Goal: Contribute content

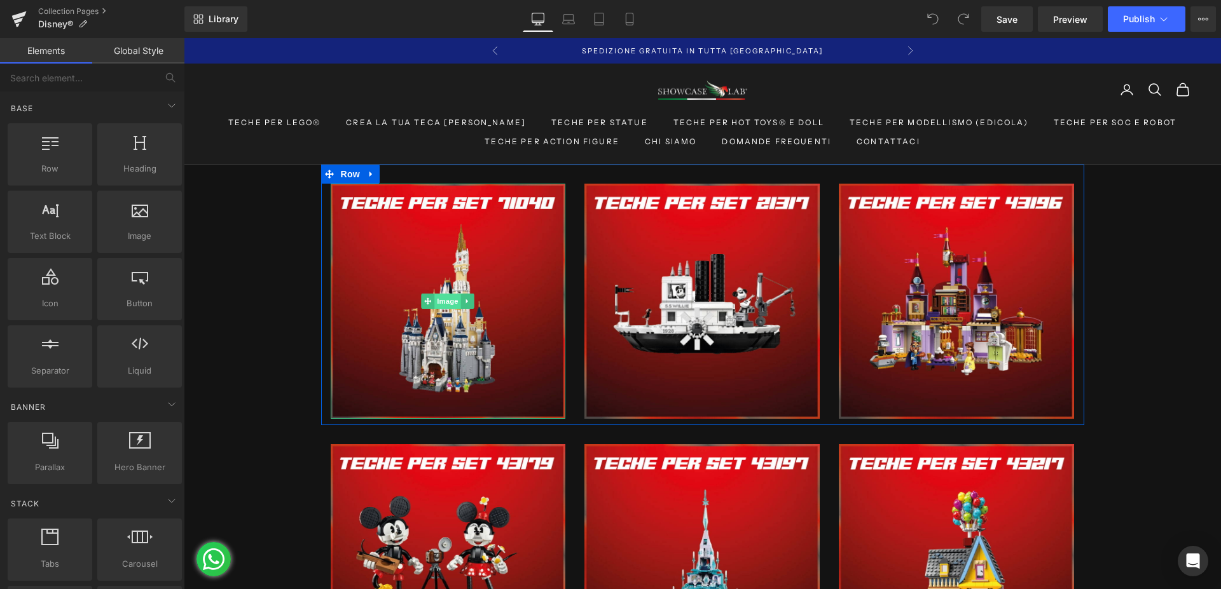
click at [441, 299] on span "Image" at bounding box center [448, 301] width 27 height 15
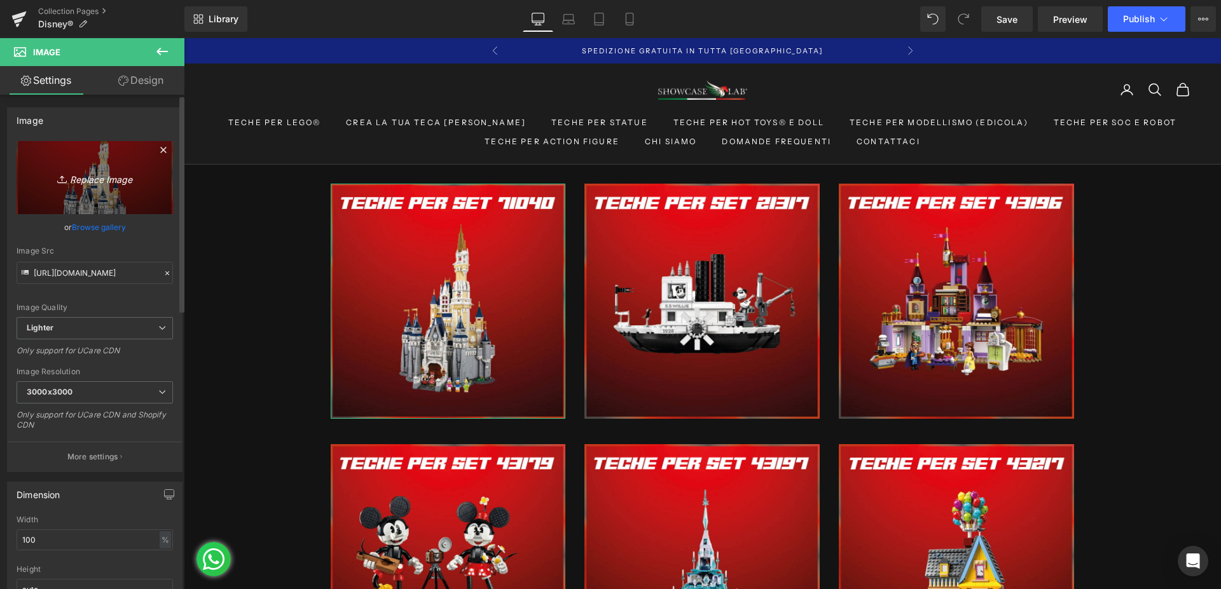
click at [61, 188] on link "Replace Image" at bounding box center [95, 177] width 156 height 73
type input "C:\fakepath\TECHE-PER-SET-71040.jpg"
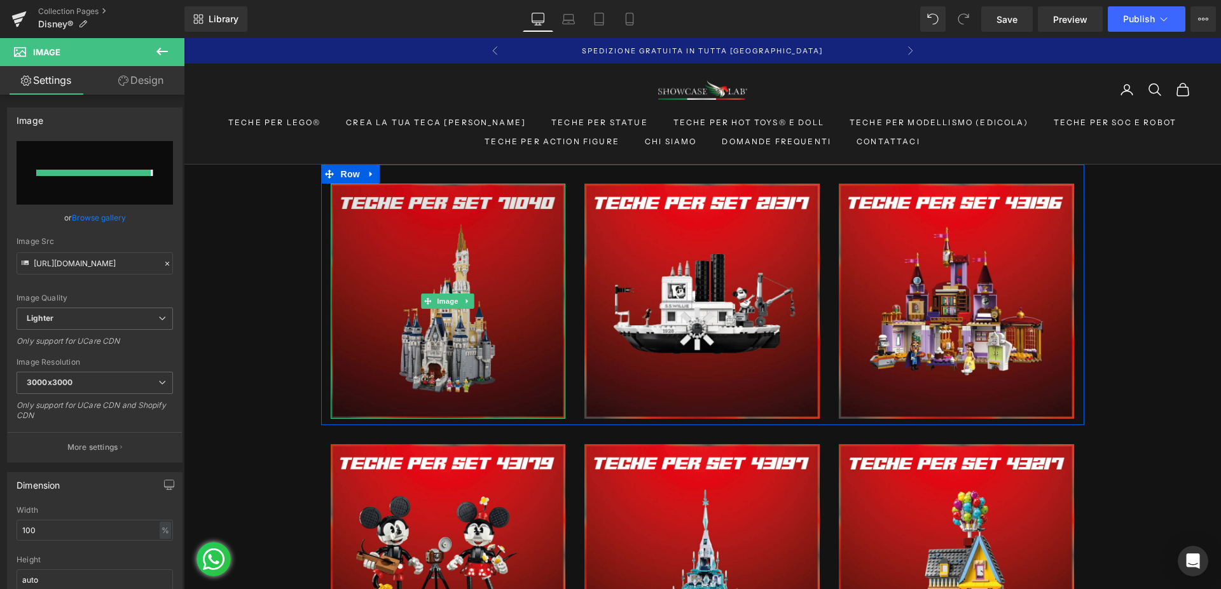
type input "[URL][DOMAIN_NAME]"
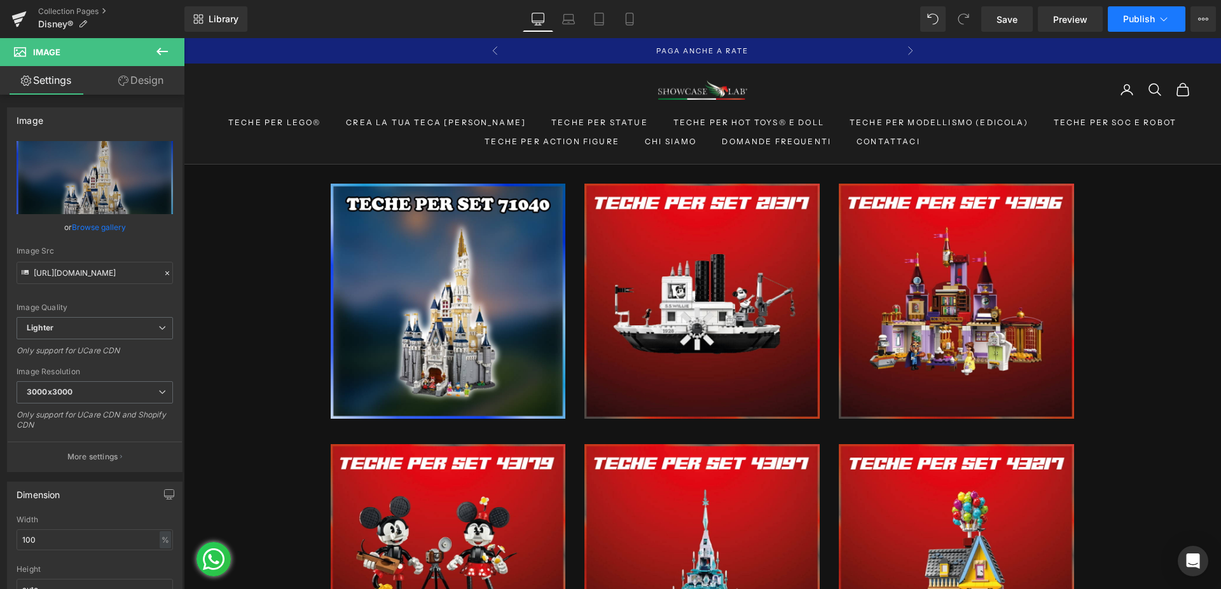
click at [1142, 20] on span "Publish" at bounding box center [1139, 19] width 32 height 10
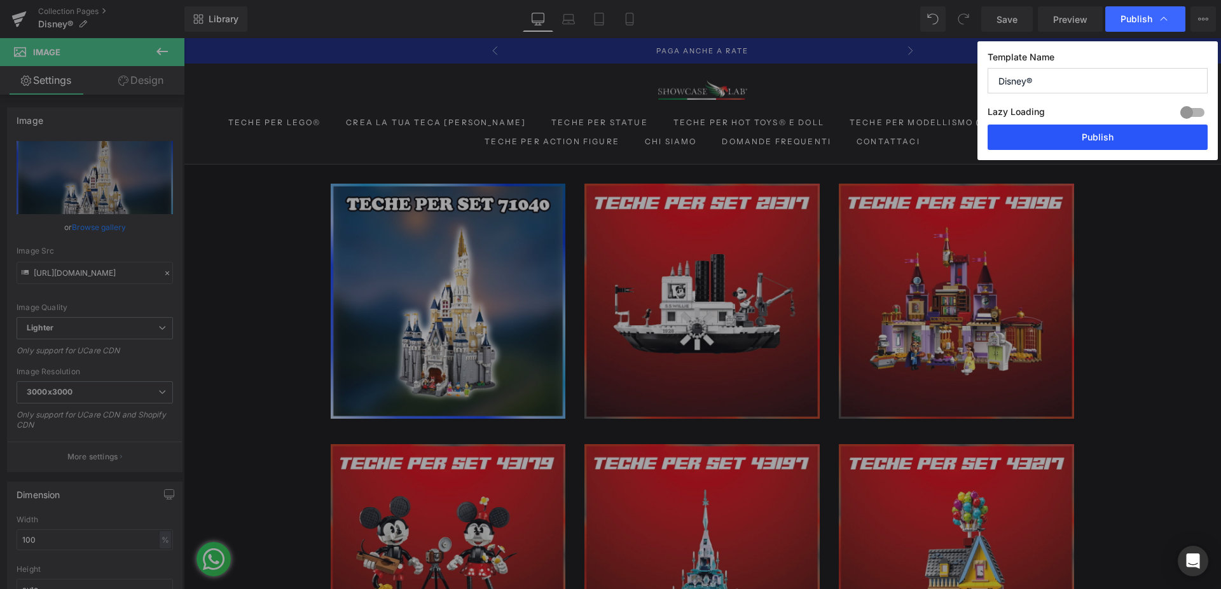
click at [1085, 132] on button "Publish" at bounding box center [1097, 137] width 220 height 25
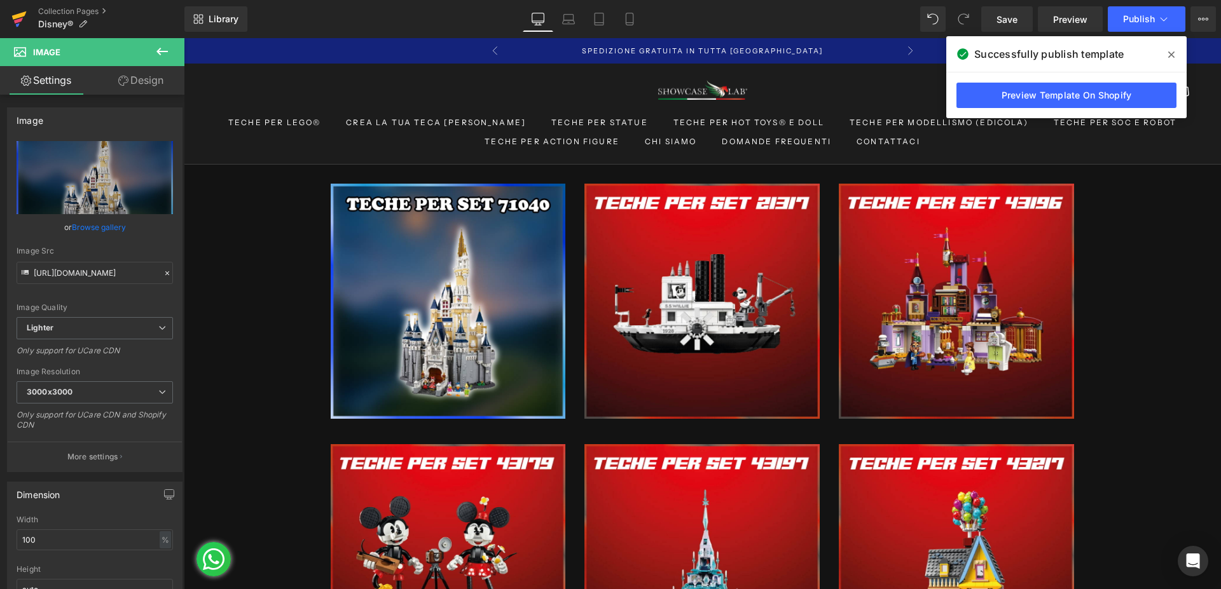
click at [21, 20] on icon at bounding box center [18, 21] width 9 height 6
